Goal: Navigation & Orientation: Find specific page/section

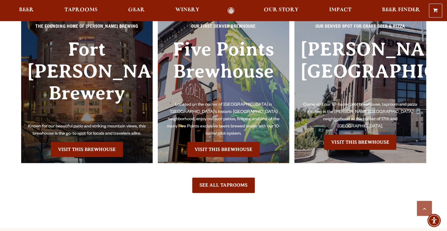
scroll to position [1349, 0]
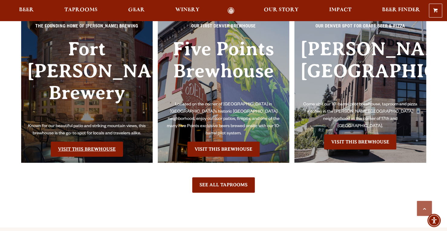
click at [76, 142] on link "Visit this Brewhouse" at bounding box center [87, 149] width 72 height 15
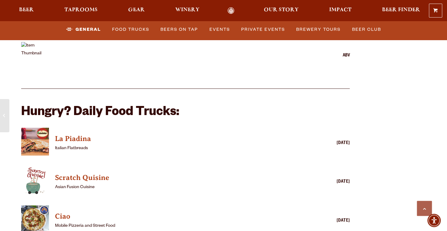
scroll to position [1549, 0]
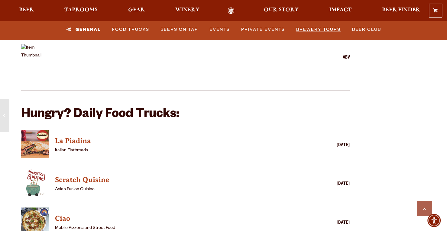
click at [322, 27] on link "Brewery Tours" at bounding box center [317, 30] width 49 height 14
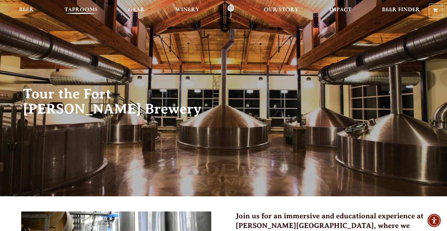
click at [79, 9] on span "Taprooms" at bounding box center [80, 10] width 33 height 5
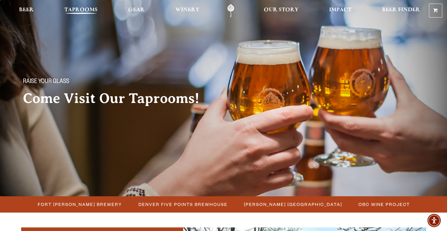
click at [84, 8] on span "Taprooms" at bounding box center [80, 10] width 33 height 5
click at [81, 206] on span "Fort Collins Brewery" at bounding box center [80, 204] width 84 height 9
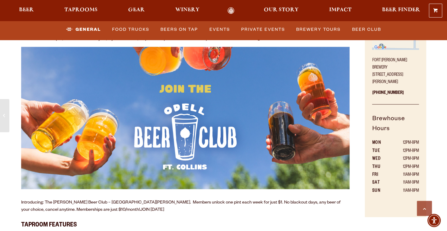
scroll to position [322, 0]
